Goal: Task Accomplishment & Management: Use online tool/utility

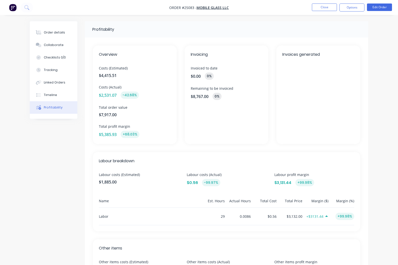
click at [11, 8] on img "button" at bounding box center [13, 8] width 8 height 8
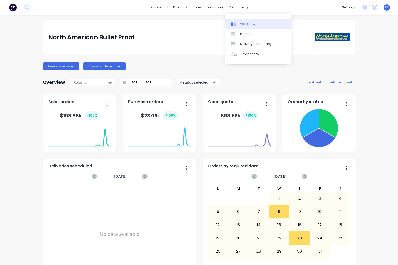
click at [244, 25] on div "Workflow" at bounding box center [247, 24] width 15 height 5
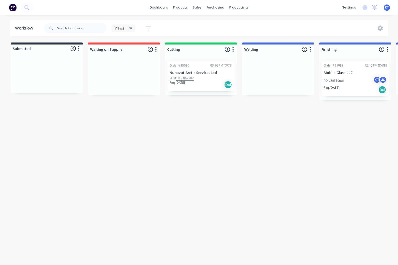
click at [203, 73] on p "Nunavut Arctic Services Ltd" at bounding box center [201, 73] width 63 height 4
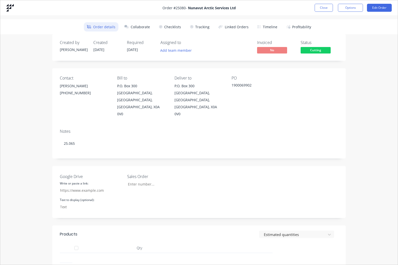
type input "25.065"
click at [136, 24] on button "Collaborate" at bounding box center [137, 26] width 32 height 9
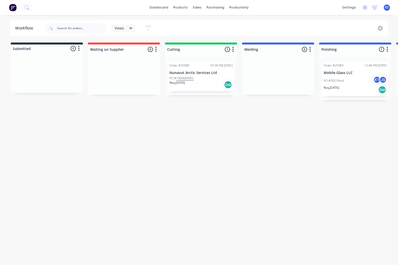
click at [195, 71] on p "Nunavut Arctic Services Ltd" at bounding box center [201, 73] width 63 height 4
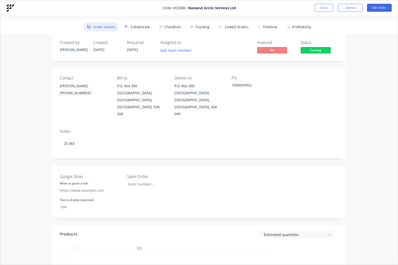
type input "25.065"
click at [150, 28] on button "Collaborate" at bounding box center [137, 26] width 32 height 9
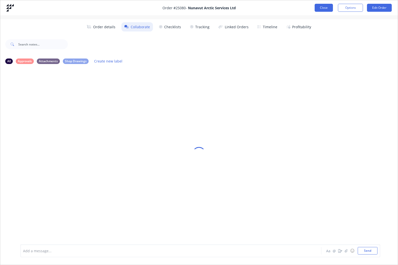
click at [325, 8] on button "Close" at bounding box center [324, 8] width 18 height 8
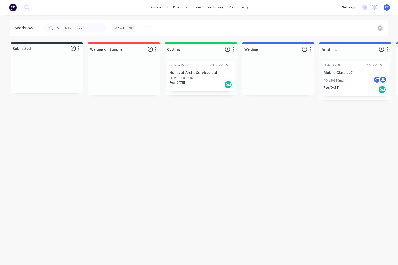
click at [389, 7] on div "KT North American Bullet Proof Kris Tatsch Administrator Profile Sign out" at bounding box center [387, 8] width 6 height 6
click at [386, 8] on span "KT" at bounding box center [387, 7] width 4 height 5
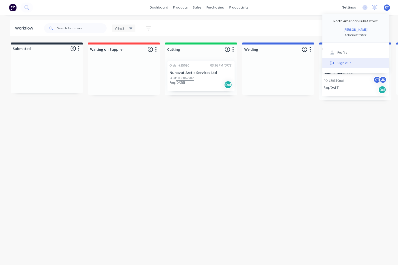
click at [348, 62] on div "Sign out" at bounding box center [345, 63] width 14 height 5
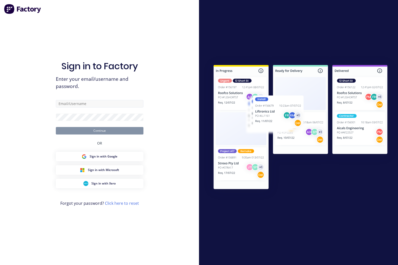
click at [104, 108] on input "text" at bounding box center [100, 104] width 88 height 8
type input "kris@nabulletproof.com"
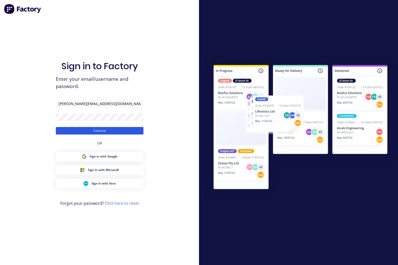
click at [131, 135] on button "Continue" at bounding box center [100, 131] width 88 height 8
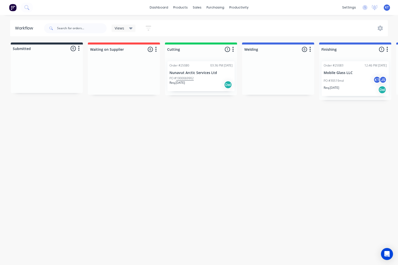
click at [209, 71] on p "Nunavut Arctic Services Ltd" at bounding box center [201, 73] width 63 height 4
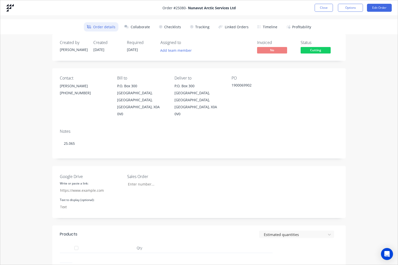
type input "25.065"
click at [147, 27] on button "Collaborate" at bounding box center [137, 26] width 32 height 9
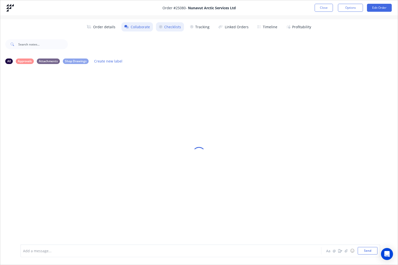
click at [178, 29] on button "Checklists" at bounding box center [170, 26] width 28 height 9
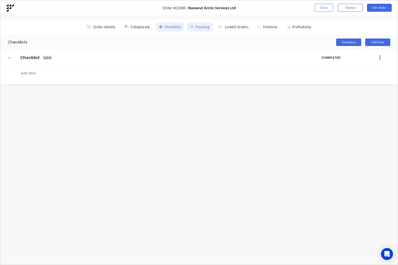
click at [202, 28] on button "Tracking" at bounding box center [200, 26] width 26 height 9
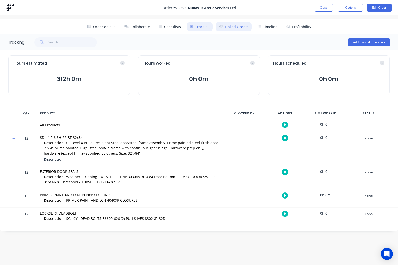
click at [241, 29] on button "Linked Orders" at bounding box center [234, 26] width 36 height 9
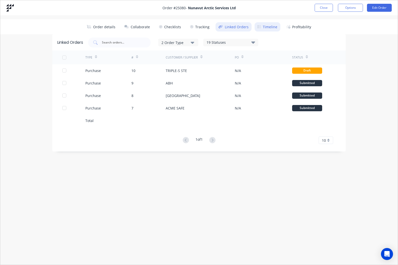
click at [265, 26] on button "Timeline" at bounding box center [268, 26] width 26 height 9
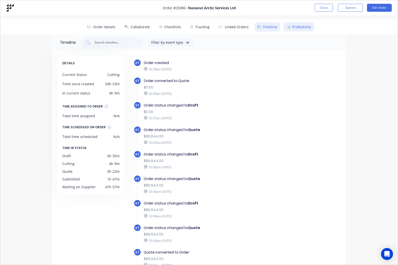
click at [293, 29] on button "Profitability" at bounding box center [298, 26] width 31 height 9
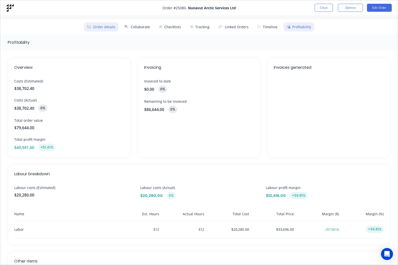
click at [100, 25] on button "Order details" at bounding box center [101, 26] width 35 height 9
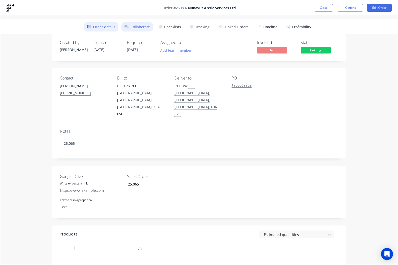
click at [142, 27] on button "Collaborate" at bounding box center [137, 26] width 32 height 9
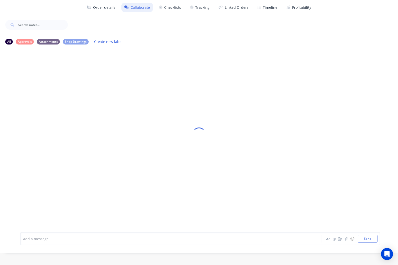
scroll to position [20, 0]
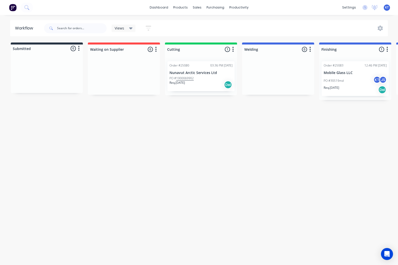
click at [192, 76] on p "PO # 1900069902" at bounding box center [182, 78] width 24 height 5
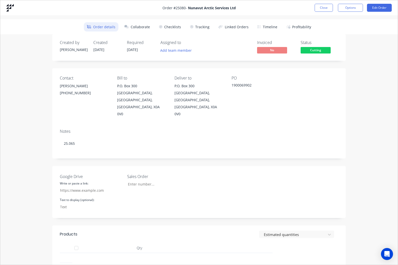
type input "25.065"
click at [133, 31] on button "Collaborate" at bounding box center [137, 26] width 32 height 9
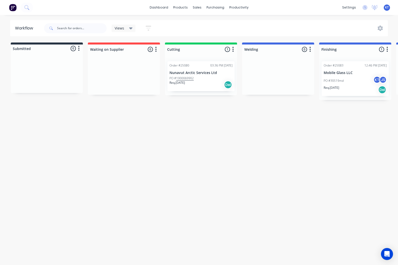
click at [199, 78] on div "PO # 1900069902" at bounding box center [201, 78] width 63 height 5
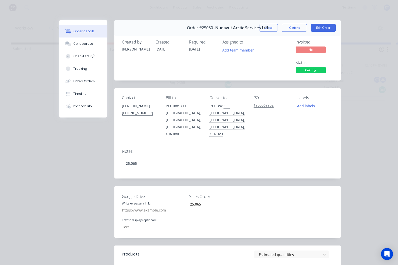
click at [369, 92] on div "Order details Collaborate Checklists 0/0 Tracking Linked Orders Timeline Profit…" at bounding box center [199, 132] width 398 height 265
click at [269, 29] on button "Close" at bounding box center [269, 28] width 18 height 8
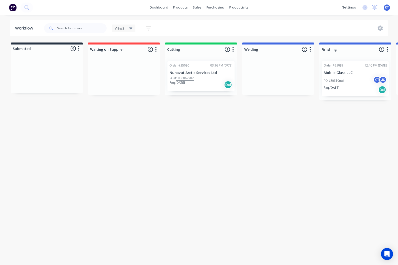
click at [204, 69] on div "Order #25080 03:36 PM 06/10/25 Nunavut Arctic Services Ltd PO # 1900069902 Req.…" at bounding box center [201, 76] width 67 height 30
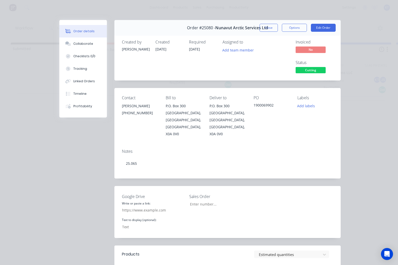
type input "25.065"
click at [90, 48] on button "Collaborate" at bounding box center [83, 44] width 48 height 13
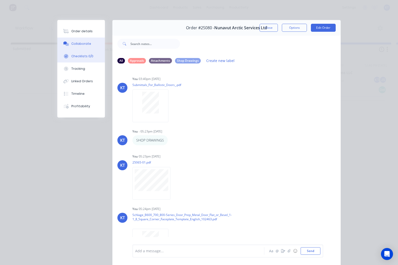
click at [87, 59] on button "Checklists 0/0" at bounding box center [81, 56] width 48 height 13
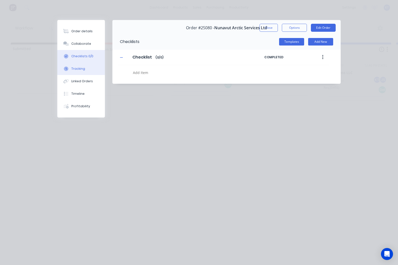
click at [80, 72] on button "Tracking" at bounding box center [81, 69] width 48 height 13
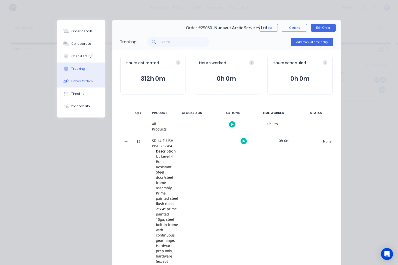
click at [80, 87] on button "Linked Orders" at bounding box center [81, 81] width 48 height 13
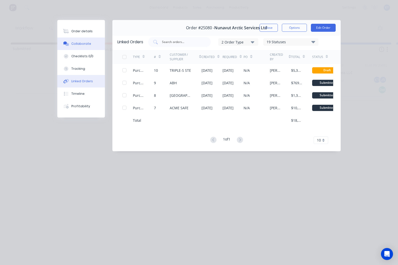
click at [82, 48] on button "Collaborate" at bounding box center [81, 44] width 48 height 13
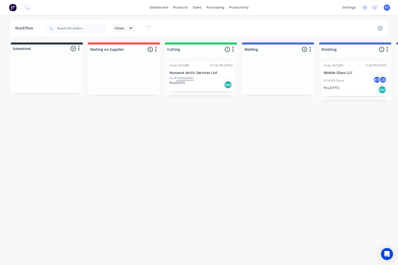
click at [208, 76] on div "PO # 1900069902" at bounding box center [201, 78] width 63 height 5
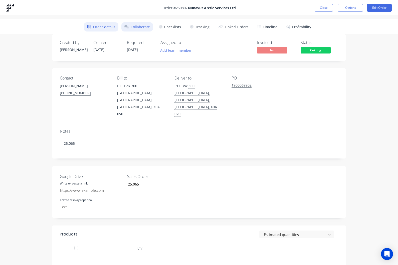
click at [147, 29] on button "Collaborate" at bounding box center [137, 26] width 32 height 9
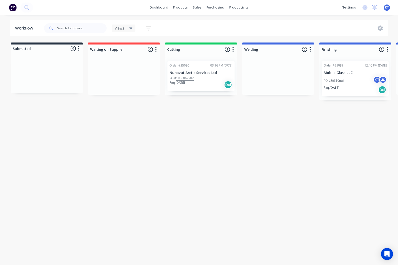
click at [205, 76] on div "PO # 1900069902" at bounding box center [201, 78] width 63 height 5
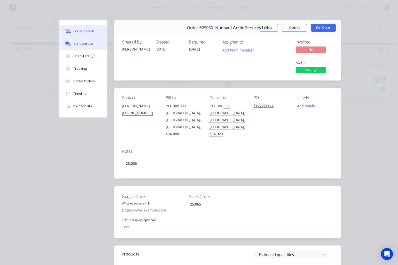
click at [89, 48] on button "Collaborate" at bounding box center [83, 44] width 48 height 13
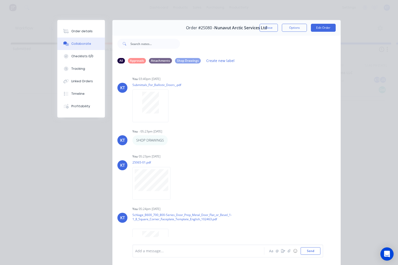
click at [393, 255] on div "Open Intercom Messenger" at bounding box center [387, 254] width 13 height 13
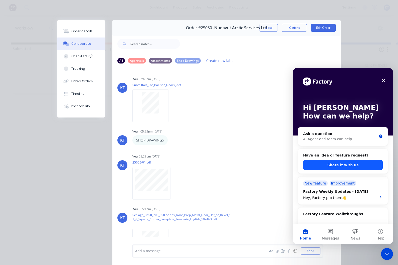
click at [362, 166] on button "Share it with us" at bounding box center [343, 165] width 80 height 10
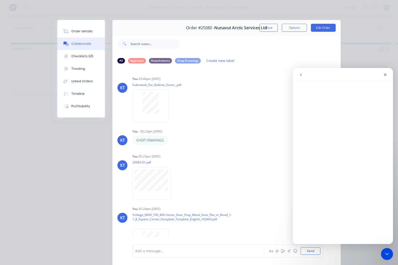
click at [301, 74] on icon "go back" at bounding box center [301, 75] width 2 height 3
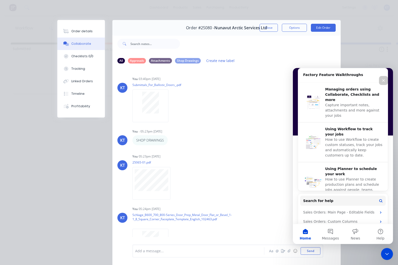
scroll to position [153, 0]
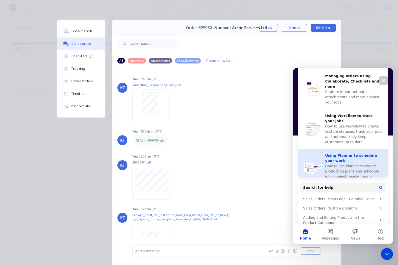
click at [349, 164] on span "How to use Planner to create production plans and schedule jobs against people,…" at bounding box center [352, 174] width 54 height 20
click at [343, 164] on span "How to use Planner to create production plans and schedule jobs against people,…" at bounding box center [352, 174] width 54 height 20
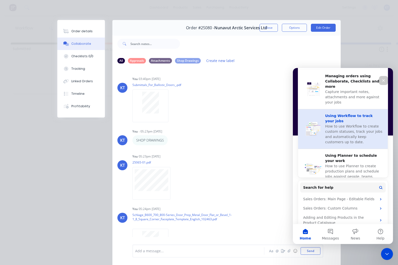
click at [356, 124] on span "How to use Workflow to create custom statuses, track your jobs and automaticall…" at bounding box center [353, 134] width 57 height 20
